Goal: Information Seeking & Learning: Find specific page/section

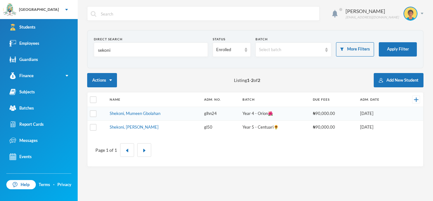
click at [116, 51] on input "sekoni" at bounding box center [150, 50] width 107 height 14
click at [117, 49] on input "sekoni" at bounding box center [150, 50] width 107 height 14
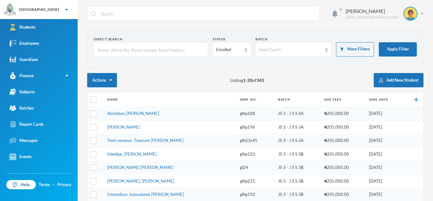
click at [116, 46] on input "text" at bounding box center [150, 50] width 107 height 14
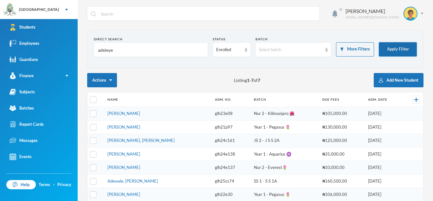
type input "adeleye"
click at [397, 53] on button "Apply Filter" at bounding box center [398, 49] width 38 height 14
click at [140, 114] on link "[PERSON_NAME]" at bounding box center [124, 113] width 33 height 5
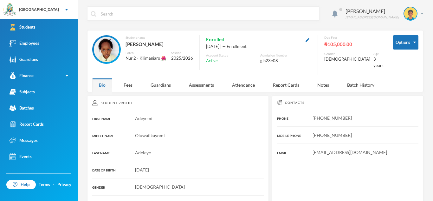
click at [162, 70] on div "Student name [PERSON_NAME] Batch Nur 2 - Kilimanjaro 🌺 Session 2025/2026" at bounding box center [142, 52] width 101 height 35
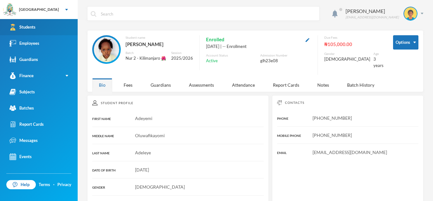
click at [58, 31] on link "Students" at bounding box center [39, 27] width 78 height 16
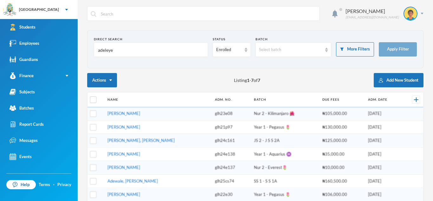
click at [112, 48] on input "adeleye" at bounding box center [150, 50] width 107 height 14
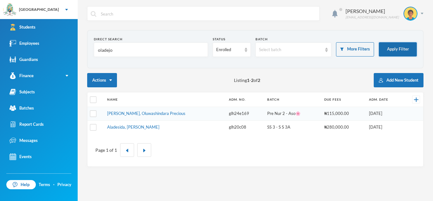
type input "oladejo"
click at [395, 51] on button "Apply Filter" at bounding box center [398, 49] width 38 height 14
click at [146, 111] on link "[PERSON_NAME], Oluwashindara Precious" at bounding box center [146, 113] width 78 height 5
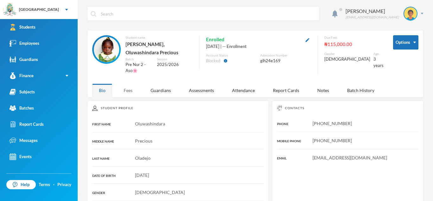
click at [119, 83] on div "Fees" at bounding box center [128, 90] width 22 height 14
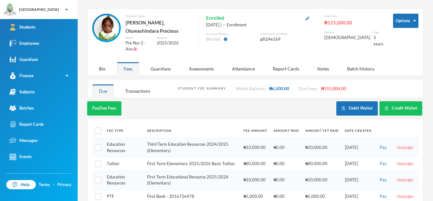
scroll to position [23, 0]
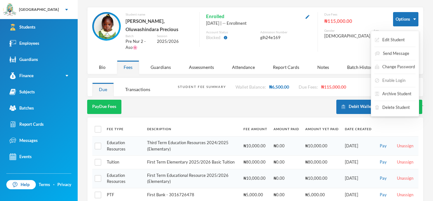
click at [395, 82] on button "Enable Login" at bounding box center [391, 80] width 32 height 11
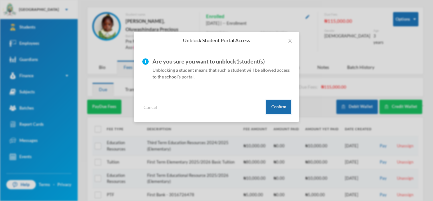
click at [276, 105] on button "Confirm" at bounding box center [278, 107] width 25 height 14
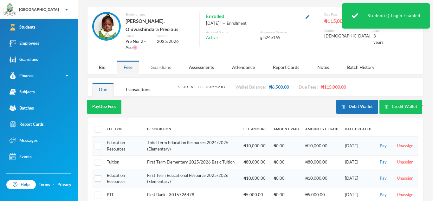
click at [168, 60] on div "Guardians" at bounding box center [161, 67] width 34 height 14
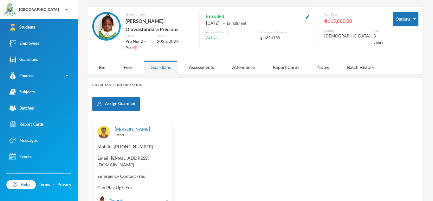
click at [135, 126] on div "[PERSON_NAME] Father" at bounding box center [141, 132] width 53 height 13
click at [138, 126] on link "[PERSON_NAME]" at bounding box center [132, 128] width 35 height 5
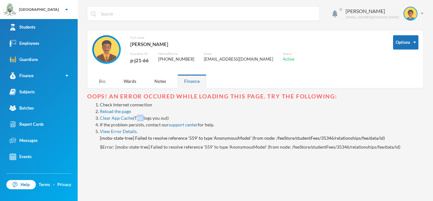
click at [102, 83] on div "Bio" at bounding box center [102, 81] width 20 height 14
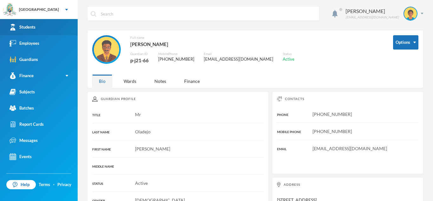
click at [43, 24] on link "Students" at bounding box center [39, 27] width 78 height 16
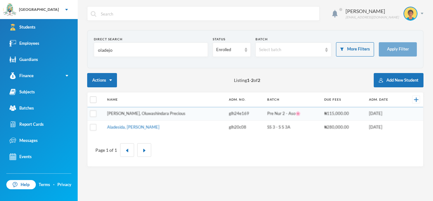
click at [141, 115] on link "[PERSON_NAME], Oluwashindara Precious" at bounding box center [146, 113] width 78 height 5
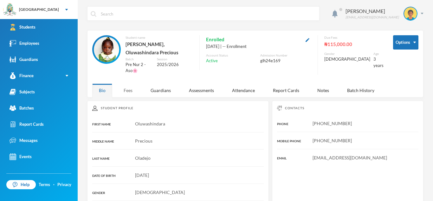
click at [133, 83] on div "Fees" at bounding box center [128, 90] width 22 height 14
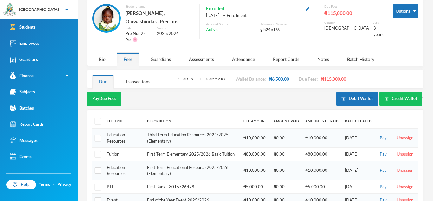
scroll to position [34, 0]
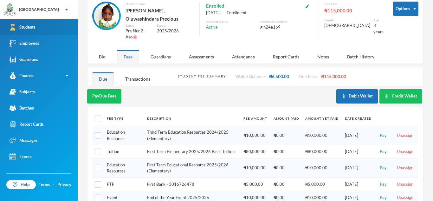
click at [60, 30] on link "Students" at bounding box center [39, 27] width 78 height 16
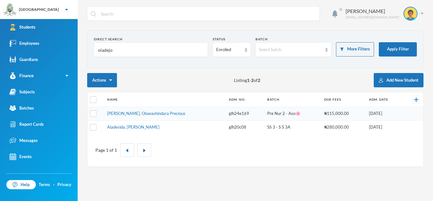
click at [115, 52] on input "oladejo" at bounding box center [150, 50] width 107 height 14
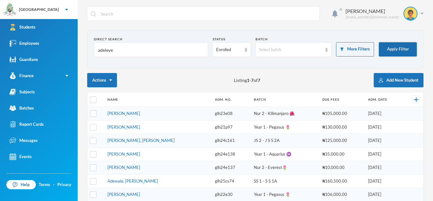
type input "adeleye"
click at [399, 45] on button "Apply Filter" at bounding box center [398, 49] width 38 height 14
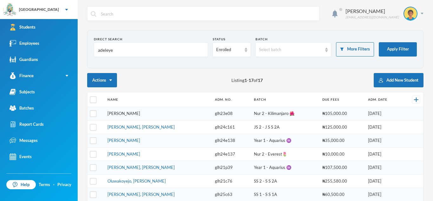
click at [140, 115] on link "[PERSON_NAME]" at bounding box center [124, 113] width 33 height 5
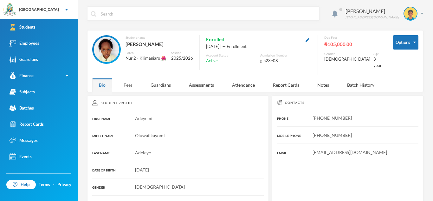
click at [128, 85] on div "Fees" at bounding box center [128, 85] width 22 height 14
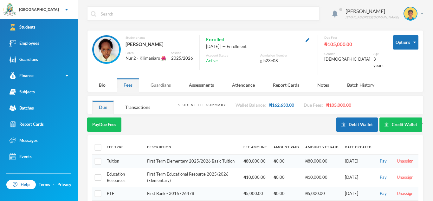
click at [161, 83] on div "Guardians" at bounding box center [161, 85] width 34 height 14
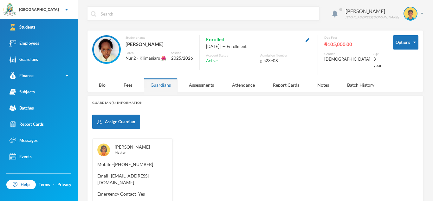
click at [132, 144] on link "[PERSON_NAME]" at bounding box center [132, 146] width 35 height 5
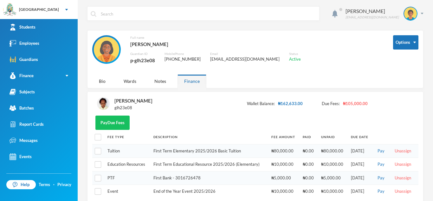
scroll to position [18, 0]
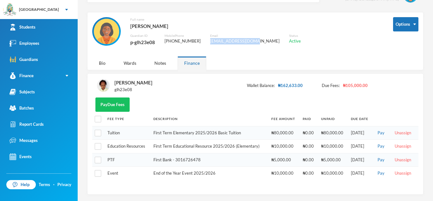
drag, startPoint x: 207, startPoint y: 39, endPoint x: 252, endPoint y: 40, distance: 44.7
click at [252, 40] on div "Full name [PERSON_NAME] Guardian ID p-glh23e08 Mobile Phone [PHONE_NUMBER] Emai…" at bounding box center [238, 35] width 292 height 36
copy div "[EMAIL_ADDRESS][DOMAIN_NAME]"
click at [136, 83] on div "[PERSON_NAME]" at bounding box center [134, 82] width 38 height 8
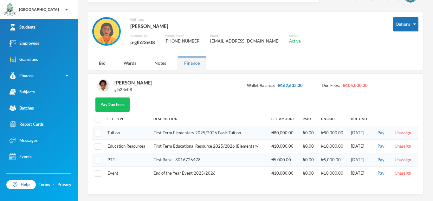
click at [101, 83] on img at bounding box center [103, 85] width 13 height 13
click at [129, 87] on div "glh23e08" at bounding box center [134, 90] width 38 height 6
click at [103, 67] on div "Bio" at bounding box center [102, 63] width 20 height 14
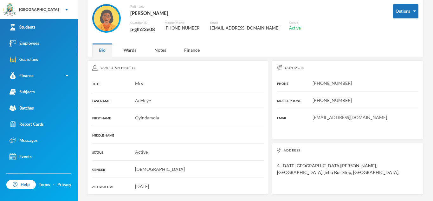
scroll to position [0, 0]
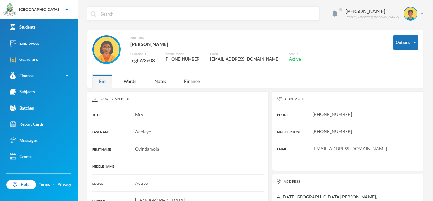
click at [186, 16] on input "text" at bounding box center [208, 14] width 216 height 14
click at [128, 83] on div "Wards" at bounding box center [130, 81] width 26 height 14
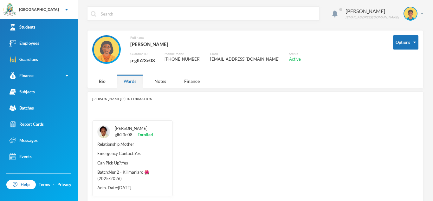
click at [127, 130] on link "[PERSON_NAME]" at bounding box center [131, 128] width 33 height 5
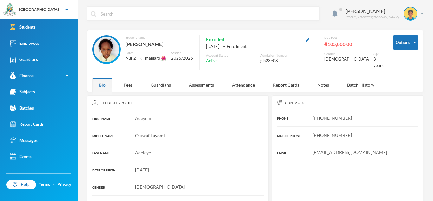
click at [101, 10] on input "text" at bounding box center [208, 14] width 216 height 14
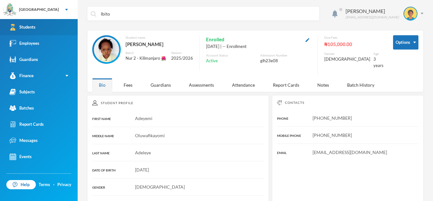
type input "Ibito"
click at [67, 26] on link "Students" at bounding box center [39, 27] width 78 height 16
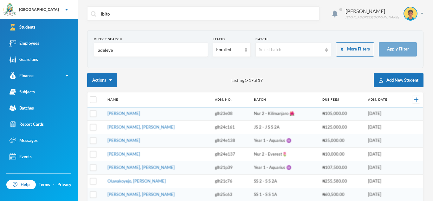
click at [119, 49] on input "adeleye" at bounding box center [150, 50] width 107 height 14
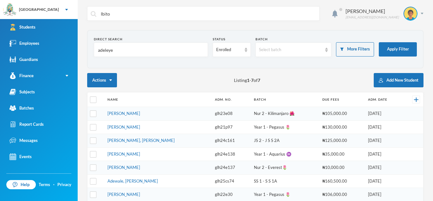
click at [119, 49] on input "adeleye" at bounding box center [150, 50] width 107 height 14
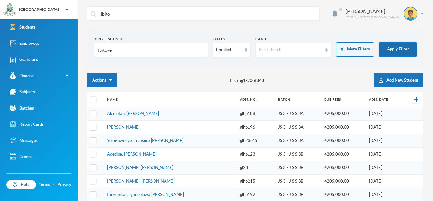
type input "Ibitoye"
click at [398, 47] on button "Apply Filter" at bounding box center [398, 49] width 38 height 14
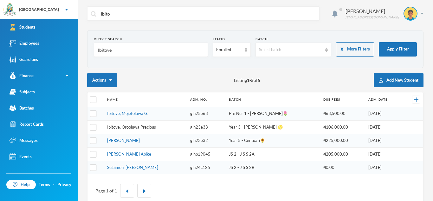
click at [140, 125] on link "Ibitoye, Orooluwa Precious" at bounding box center [131, 126] width 49 height 5
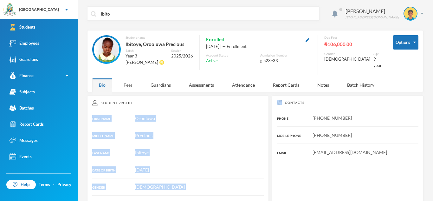
click at [133, 81] on div "Fees" at bounding box center [128, 85] width 22 height 14
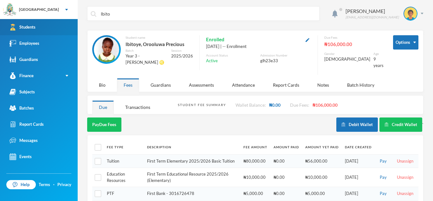
click at [64, 24] on link "Students" at bounding box center [39, 27] width 78 height 16
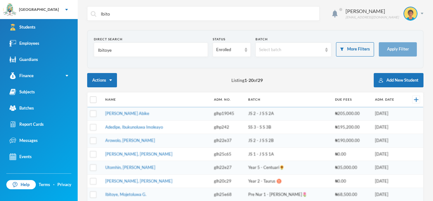
click at [113, 52] on input "Ibitoye" at bounding box center [150, 50] width 107 height 14
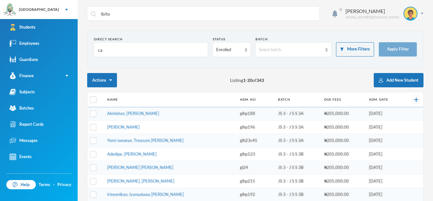
type input "c"
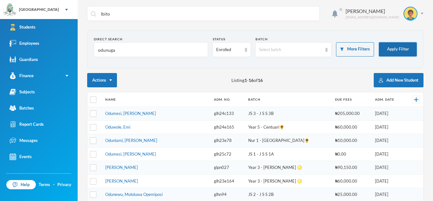
type input "odunuga"
click at [381, 43] on button "Apply Filter" at bounding box center [398, 49] width 38 height 14
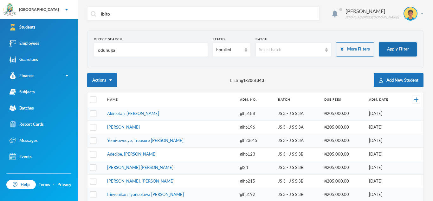
click at [407, 46] on button "Apply Filter" at bounding box center [398, 49] width 38 height 14
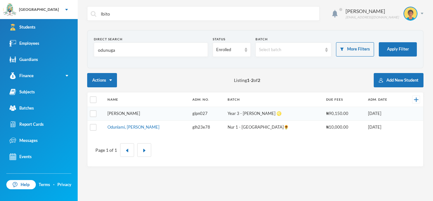
click at [135, 114] on link "[PERSON_NAME]" at bounding box center [124, 113] width 33 height 5
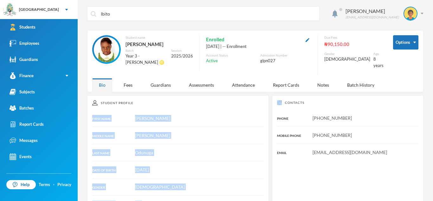
click at [197, 138] on div "Student Profile FIRST NAME [PERSON_NAME] MIDDLE NAME [PERSON_NAME] LAST NAME [P…" at bounding box center [178, 205] width 182 height 220
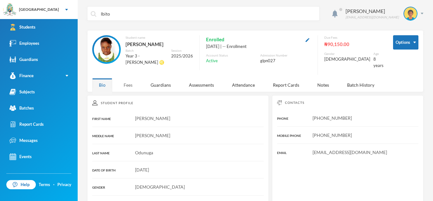
click at [132, 82] on div "Fees" at bounding box center [128, 85] width 22 height 14
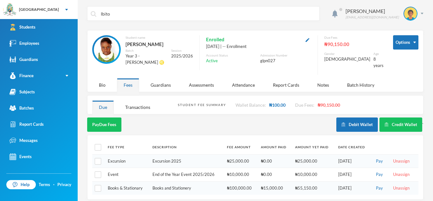
scroll to position [0, 0]
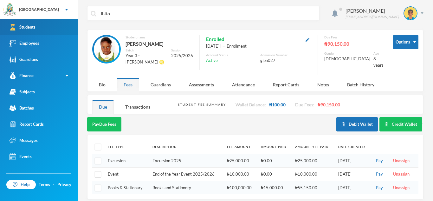
click at [67, 29] on link "Students" at bounding box center [39, 27] width 78 height 16
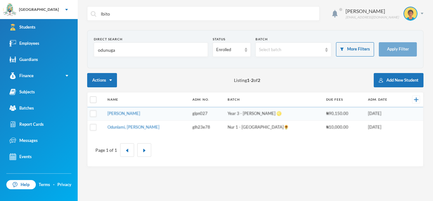
click at [129, 50] on input "odunuga" at bounding box center [150, 50] width 107 height 14
type input "odunug"
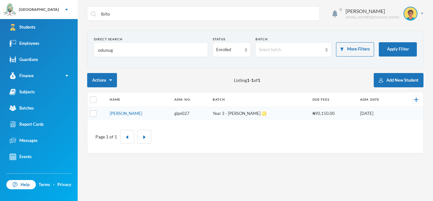
click at [116, 50] on input "odunug" at bounding box center [150, 50] width 107 height 14
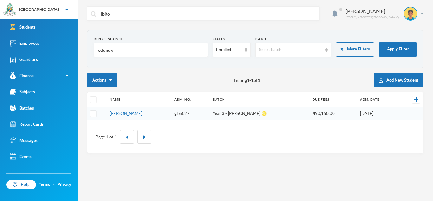
click at [116, 50] on input "odunug" at bounding box center [150, 50] width 107 height 14
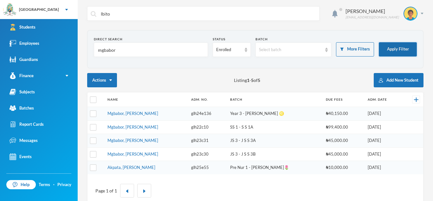
type input "mgbabor"
click at [399, 49] on button "Apply Filter" at bounding box center [398, 49] width 38 height 14
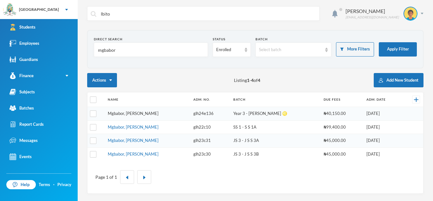
click at [150, 113] on link "Mgbabor, [PERSON_NAME]" at bounding box center [133, 113] width 51 height 5
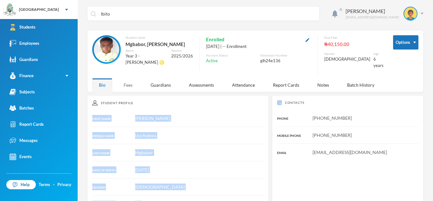
click at [127, 95] on div "Student Profile FIRST NAME [PERSON_NAME] NAME [PERSON_NAME] LAST NAME Mgbabor D…" at bounding box center [178, 205] width 182 height 220
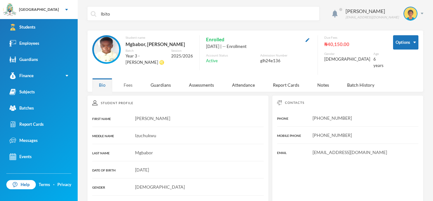
click at [127, 81] on div "Fees" at bounding box center [128, 85] width 22 height 14
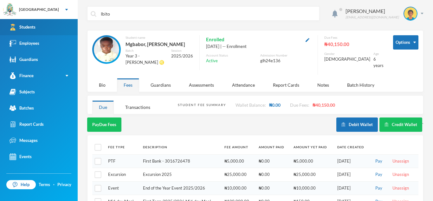
click at [61, 30] on link "Students" at bounding box center [39, 27] width 78 height 16
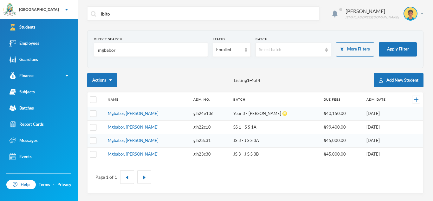
click at [117, 50] on input "mgbabor" at bounding box center [150, 50] width 107 height 14
click at [140, 113] on link "Mgbabor, [PERSON_NAME]" at bounding box center [133, 113] width 51 height 5
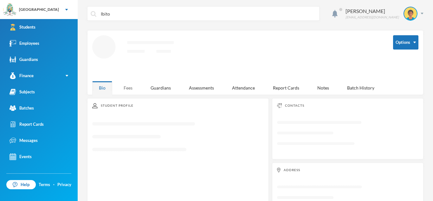
click at [124, 89] on div "Fees" at bounding box center [128, 88] width 22 height 14
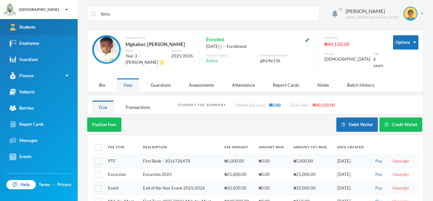
click at [56, 20] on link "Students" at bounding box center [39, 27] width 78 height 16
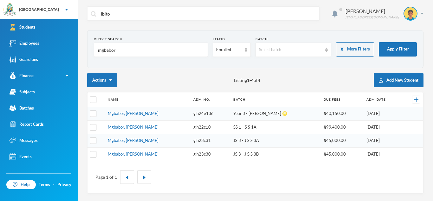
click at [122, 51] on input "mgbabor" at bounding box center [150, 50] width 107 height 14
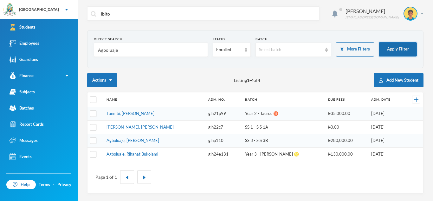
type input "Agboluaje"
click at [404, 50] on button "Apply Filter" at bounding box center [398, 49] width 38 height 14
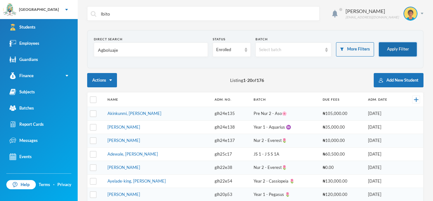
click at [392, 45] on button "Apply Filter" at bounding box center [398, 49] width 38 height 14
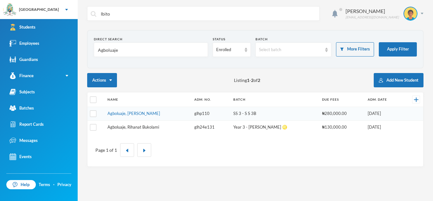
click at [154, 125] on link "Agboluaje, Rihanat Bukolami" at bounding box center [134, 126] width 52 height 5
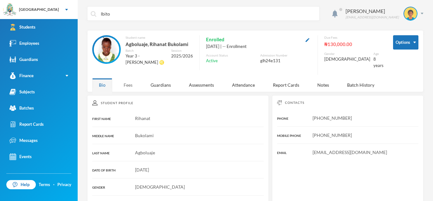
click at [124, 83] on div "Fees" at bounding box center [128, 85] width 22 height 14
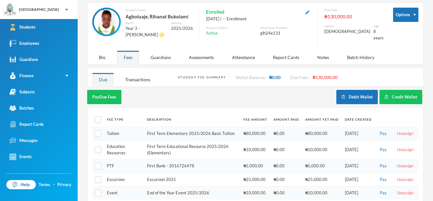
scroll to position [33, 0]
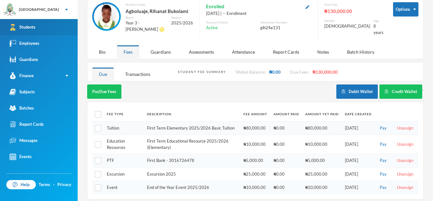
click at [39, 24] on link "Students" at bounding box center [39, 27] width 78 height 16
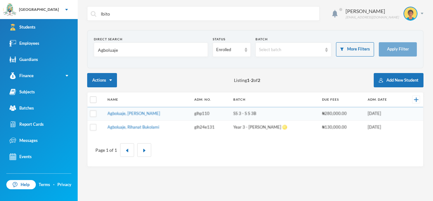
click at [122, 48] on input "Agboluaje" at bounding box center [150, 50] width 107 height 14
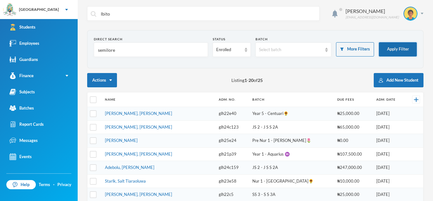
type input "semilore"
click at [402, 50] on button "Apply Filter" at bounding box center [398, 49] width 38 height 14
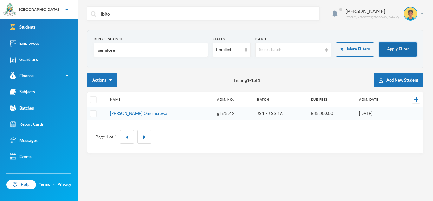
click at [379, 42] on button "Apply Filter" at bounding box center [398, 49] width 38 height 14
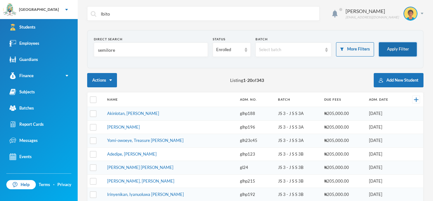
click at [379, 42] on button "Apply Filter" at bounding box center [398, 49] width 38 height 14
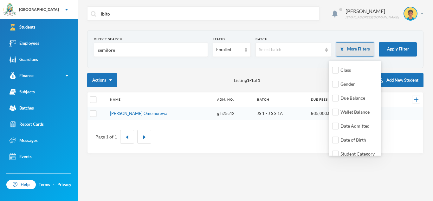
click at [367, 46] on button "More Filters" at bounding box center [355, 49] width 38 height 14
click at [338, 69] on input "Class" at bounding box center [335, 70] width 7 height 7
checkbox input "true"
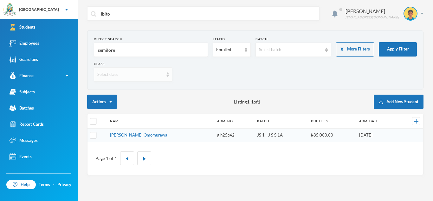
click at [168, 73] on img at bounding box center [168, 74] width 3 height 4
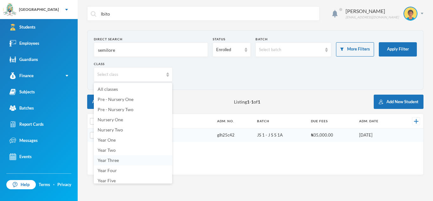
click at [115, 161] on span "Year Three" at bounding box center [108, 159] width 21 height 5
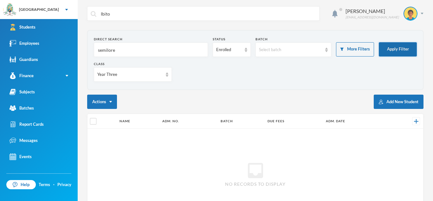
click at [408, 45] on button "Apply Filter" at bounding box center [398, 49] width 38 height 14
click at [126, 50] on input "semilore" at bounding box center [150, 50] width 107 height 14
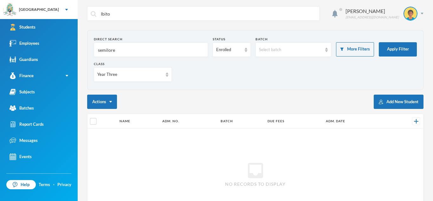
click at [126, 50] on input "semilore" at bounding box center [150, 50] width 107 height 14
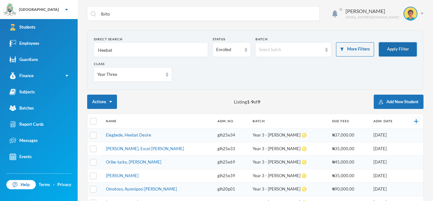
type input "Heebat"
click at [397, 44] on button "Apply Filter" at bounding box center [398, 49] width 38 height 14
click at [132, 136] on link "Elegbede, Heebat Desire" at bounding box center [128, 134] width 45 height 5
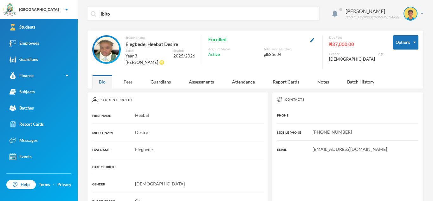
click at [126, 79] on div "Fees" at bounding box center [128, 82] width 22 height 14
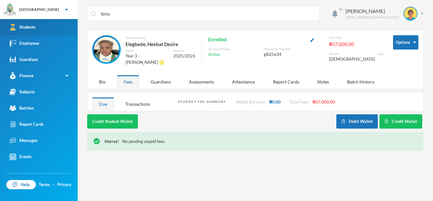
click at [47, 25] on link "Students" at bounding box center [39, 27] width 78 height 16
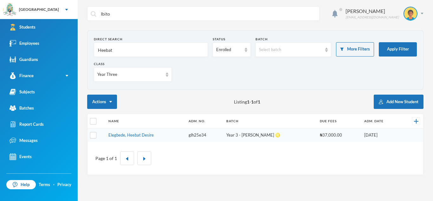
click at [123, 51] on input "Heebat" at bounding box center [150, 50] width 107 height 14
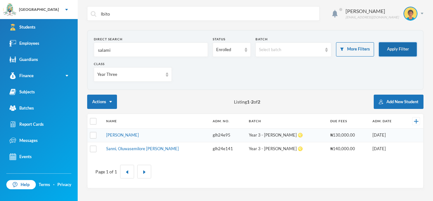
type input "salami"
click at [400, 52] on button "Apply Filter" at bounding box center [398, 49] width 38 height 14
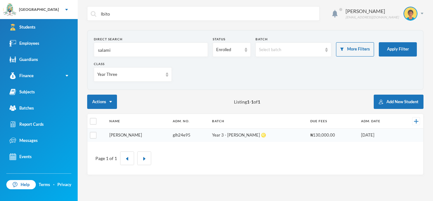
click at [122, 135] on link "[PERSON_NAME]" at bounding box center [125, 134] width 33 height 5
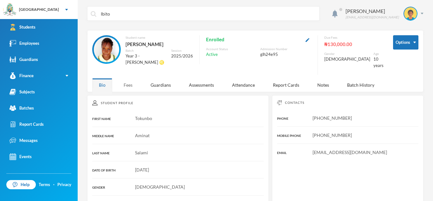
click at [129, 80] on div "Fees" at bounding box center [128, 85] width 22 height 14
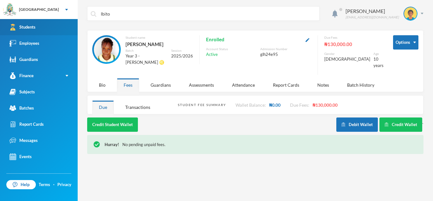
click at [31, 25] on div "Students" at bounding box center [23, 27] width 26 height 7
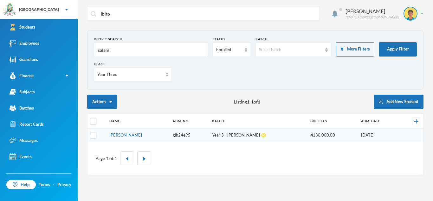
click at [113, 49] on input "salami" at bounding box center [150, 50] width 107 height 14
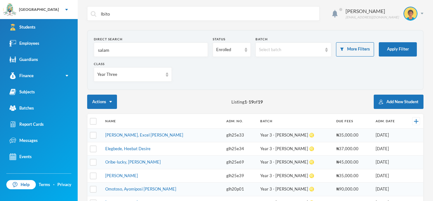
type input "salami"
